Goal: Browse casually: Explore the website without a specific task or goal

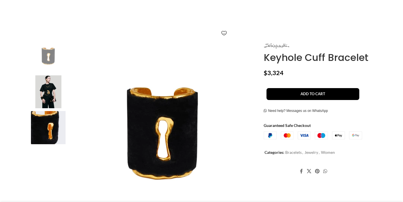
scroll to position [88, 0]
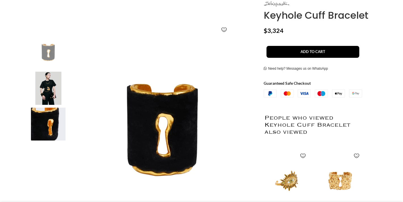
click at [52, 88] on img at bounding box center [48, 88] width 35 height 33
click at [51, 134] on img at bounding box center [48, 124] width 35 height 33
click at [50, 71] on div at bounding box center [48, 54] width 35 height 36
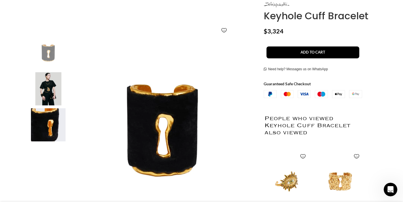
scroll to position [0, 119]
click at [50, 87] on img "2 / 3" at bounding box center [48, 88] width 35 height 33
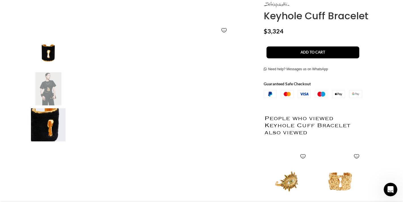
scroll to position [0, 179]
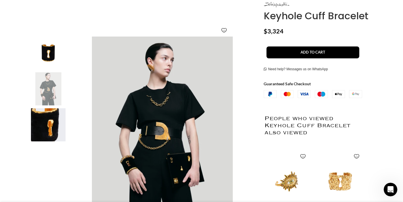
click at [52, 49] on img "1 / 3" at bounding box center [48, 53] width 35 height 33
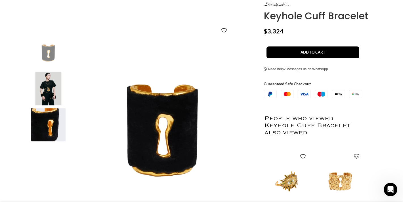
click at [52, 76] on img "2 / 3" at bounding box center [48, 88] width 35 height 33
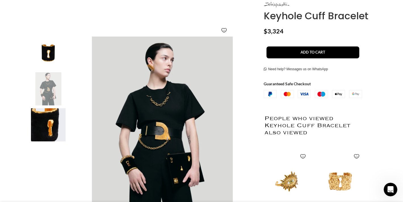
click at [46, 113] on img "3 / 3" at bounding box center [48, 124] width 35 height 33
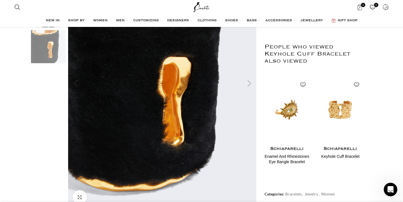
scroll to position [48, 0]
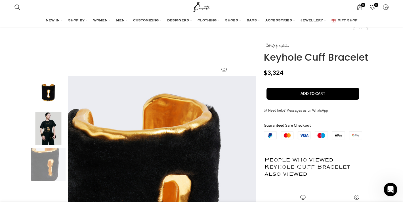
click at [50, 121] on img "2 / 3" at bounding box center [48, 128] width 35 height 33
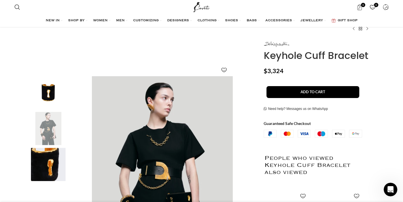
click at [51, 97] on img "1 / 3" at bounding box center [48, 92] width 35 height 33
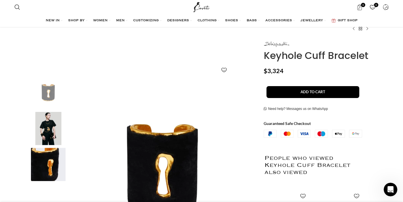
scroll to position [0, 298]
click at [46, 132] on img "2 / 3" at bounding box center [48, 128] width 35 height 33
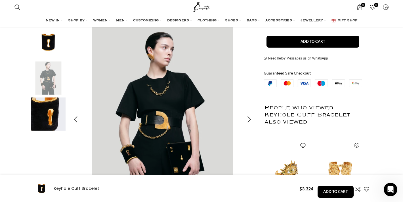
scroll to position [142, 0]
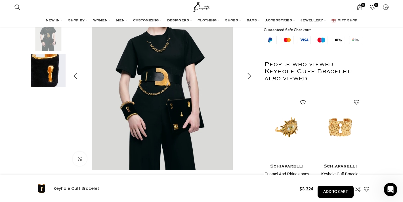
click at [131, 132] on img "2 / 3" at bounding box center [162, 76] width 188 height 188
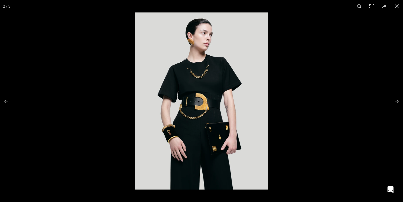
click at [167, 146] on img at bounding box center [201, 100] width 133 height 177
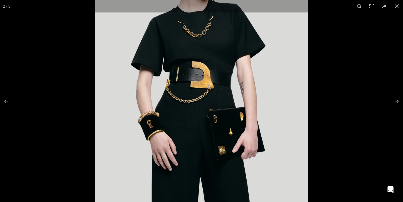
click at [305, 49] on img at bounding box center [201, 74] width 213 height 284
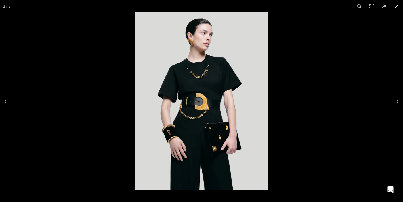
scroll to position [0, 358]
